Goal: Task Accomplishment & Management: Use online tool/utility

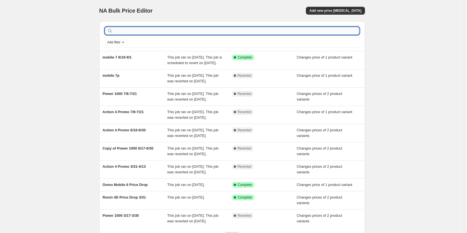
click at [155, 32] on input "text" at bounding box center [237, 31] width 246 height 8
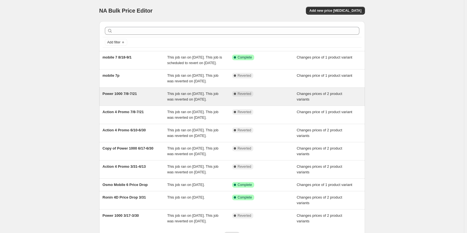
click at [131, 96] on span "Power 1000 7/8-7/21" at bounding box center [120, 93] width 34 height 4
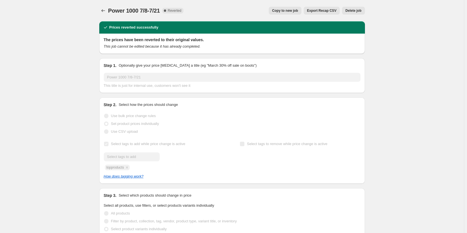
click at [292, 11] on span "Copy to new job" at bounding box center [285, 10] width 26 height 4
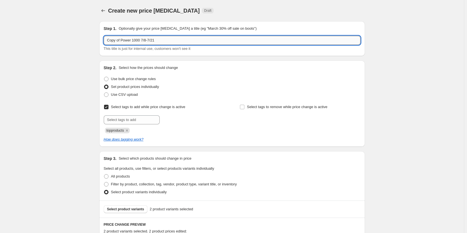
click at [129, 39] on input "Copy of Power 1000 7/8-7/21" at bounding box center [232, 40] width 257 height 9
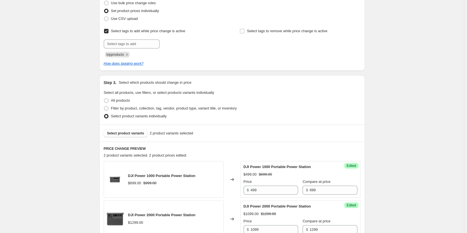
scroll to position [84, 0]
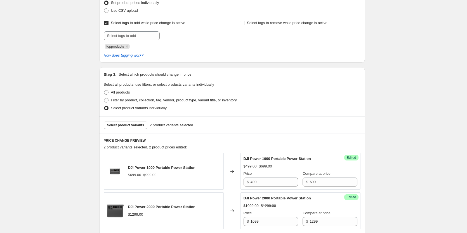
type input "Power Promo"
click at [120, 126] on span "Select product variants" at bounding box center [125, 125] width 37 height 4
click at [270, 183] on input "499" at bounding box center [275, 181] width 48 height 9
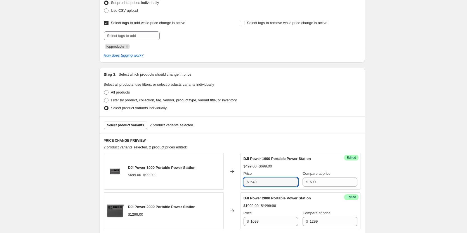
type input "549"
click at [433, 163] on div "Create new price [MEDICAL_DATA]. This page is ready Create new price [MEDICAL_D…" at bounding box center [232, 124] width 464 height 416
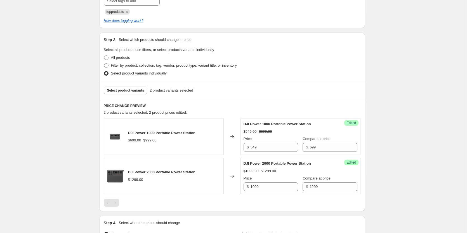
scroll to position [168, 0]
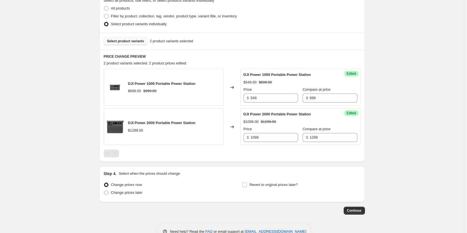
click at [132, 42] on span "Select product variants" at bounding box center [125, 41] width 37 height 4
click at [121, 44] on button "Select product variants" at bounding box center [126, 41] width 44 height 8
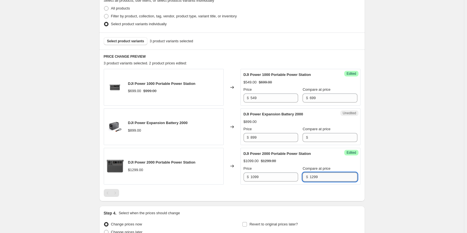
click at [317, 178] on input "1299" at bounding box center [334, 176] width 48 height 9
click at [317, 138] on input "Compare at price" at bounding box center [334, 137] width 48 height 9
type input "899"
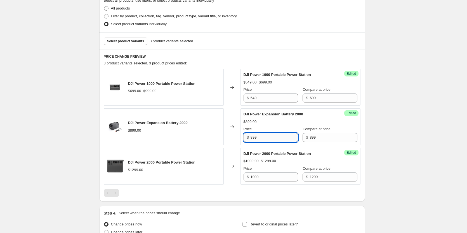
click at [284, 141] on input "899" at bounding box center [275, 137] width 48 height 9
type input "699"
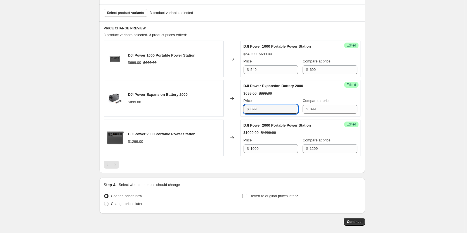
scroll to position [223, 0]
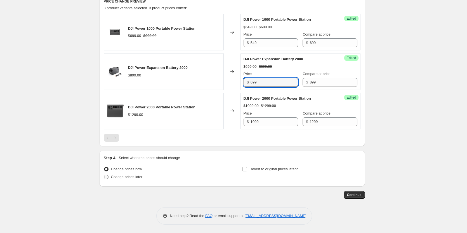
click at [135, 178] on span "Change prices later" at bounding box center [127, 177] width 32 height 4
click at [104, 175] on input "Change prices later" at bounding box center [104, 175] width 0 height 0
radio input "true"
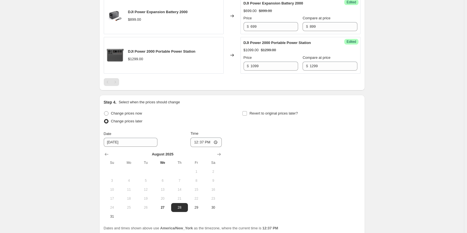
scroll to position [279, 0]
click at [196, 141] on input "12:37" at bounding box center [205, 142] width 31 height 10
type input "00:01"
click at [269, 139] on div "Change prices now Change prices later Date [DATE] Time 00:[DATE] Mo Tu We Th Fr…" at bounding box center [232, 164] width 257 height 111
click at [246, 114] on input "Revert to original prices later?" at bounding box center [244, 113] width 4 height 4
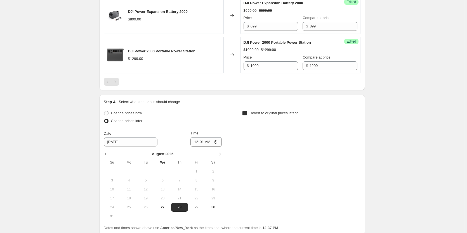
checkbox input "true"
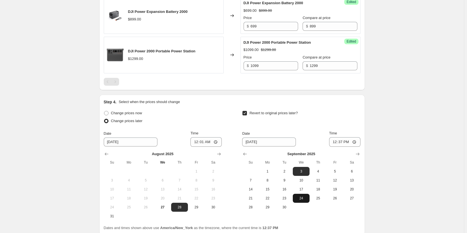
click at [301, 199] on span "24" at bounding box center [301, 198] width 12 height 4
type input "[DATE]"
click at [337, 142] on input "12:37" at bounding box center [344, 142] width 31 height 10
type input "23:59"
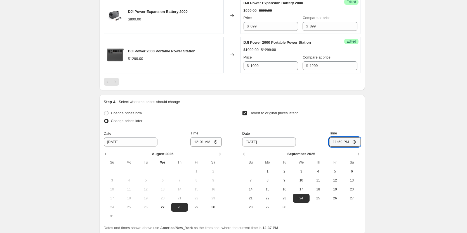
click at [390, 116] on div "Create new price [MEDICAL_DATA]. This page is ready Create new price [MEDICAL_D…" at bounding box center [232, 1] width 464 height 560
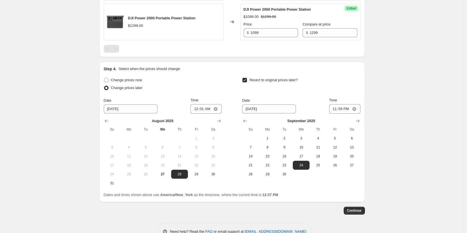
scroll to position [327, 0]
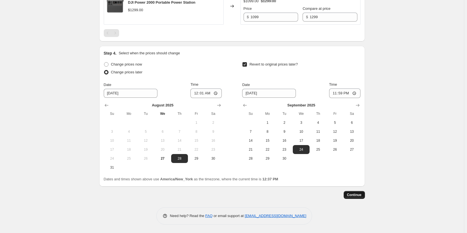
click at [353, 194] on span "Continue" at bounding box center [354, 194] width 15 height 4
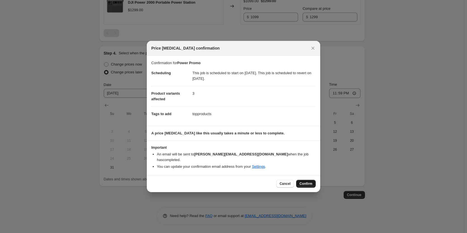
click at [310, 182] on span "Confirm" at bounding box center [306, 183] width 13 height 4
